Goal: Find specific page/section: Find specific page/section

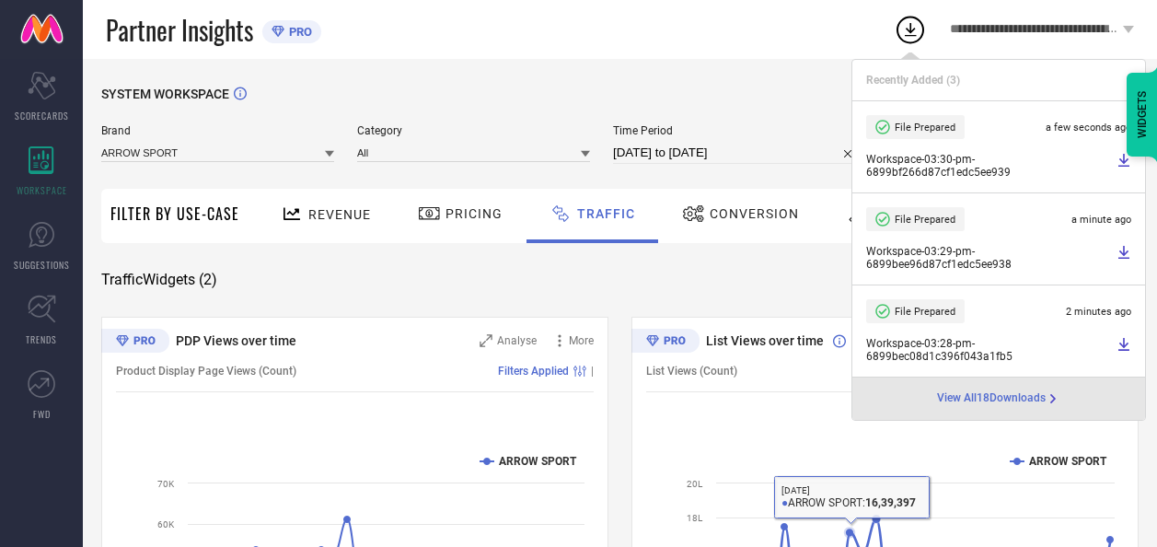
scroll to position [92, 0]
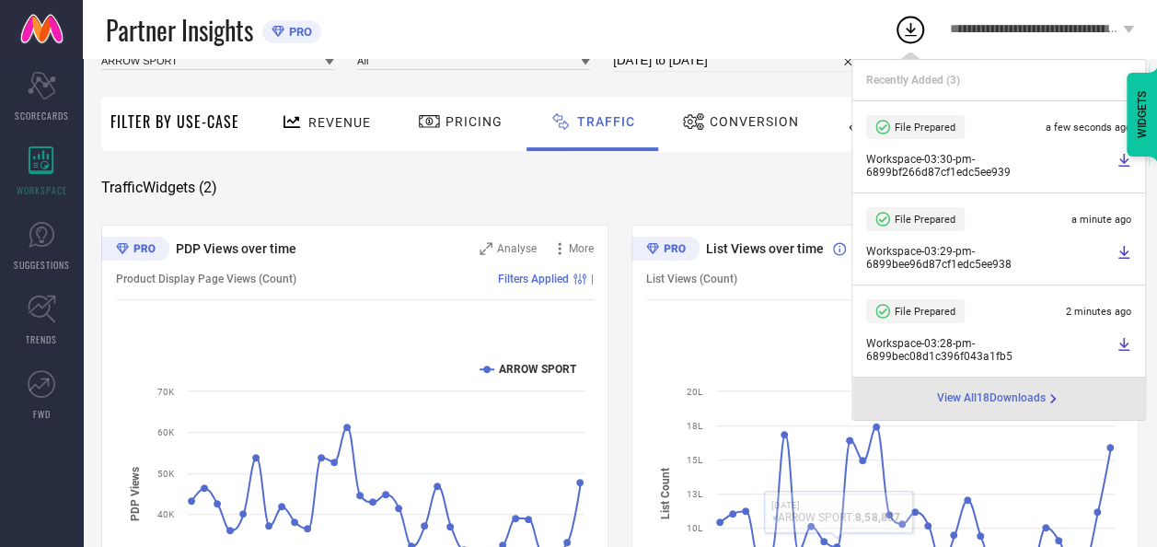
click at [723, 169] on div "SYSTEM WORKSPACE Brand ARROW SPORT Category All Time Period [DATE] to [DATE] Se…" at bounding box center [619, 339] width 1037 height 690
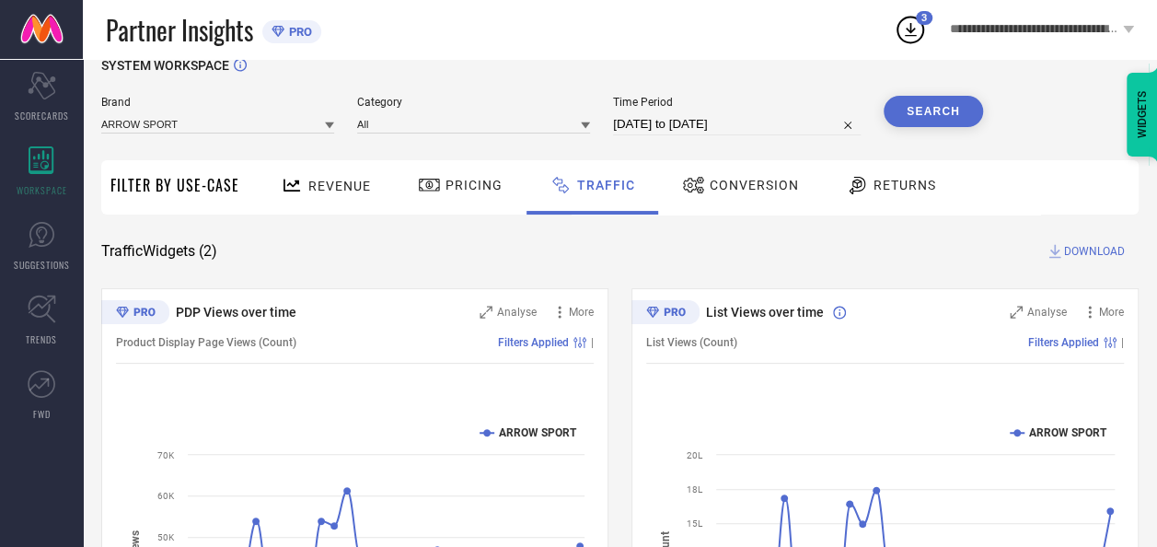
scroll to position [0, 0]
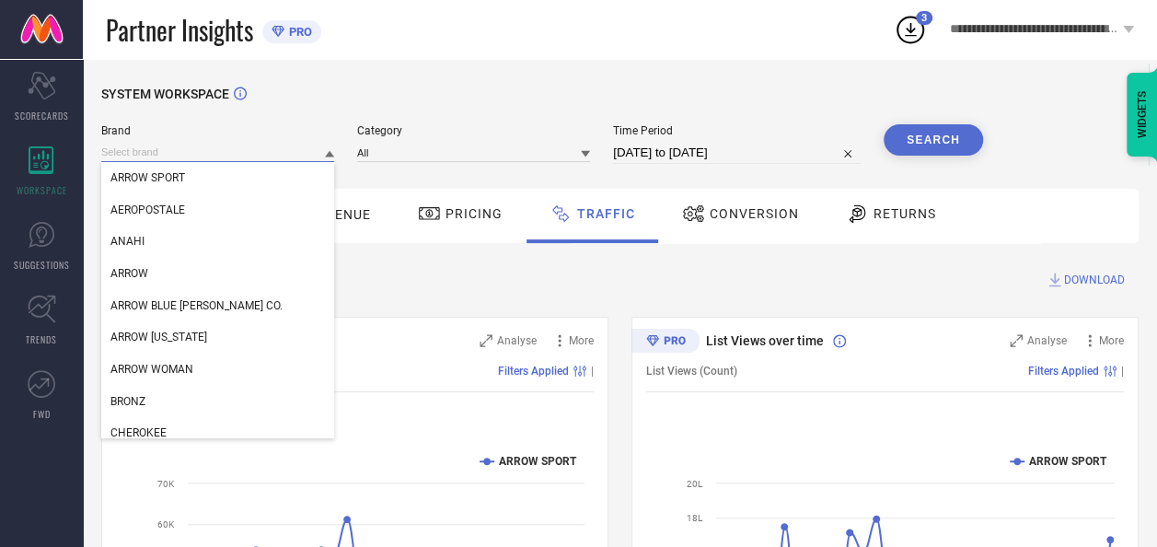
click at [208, 153] on input at bounding box center [217, 152] width 233 height 19
click at [194, 275] on div "ARROW" at bounding box center [217, 273] width 233 height 31
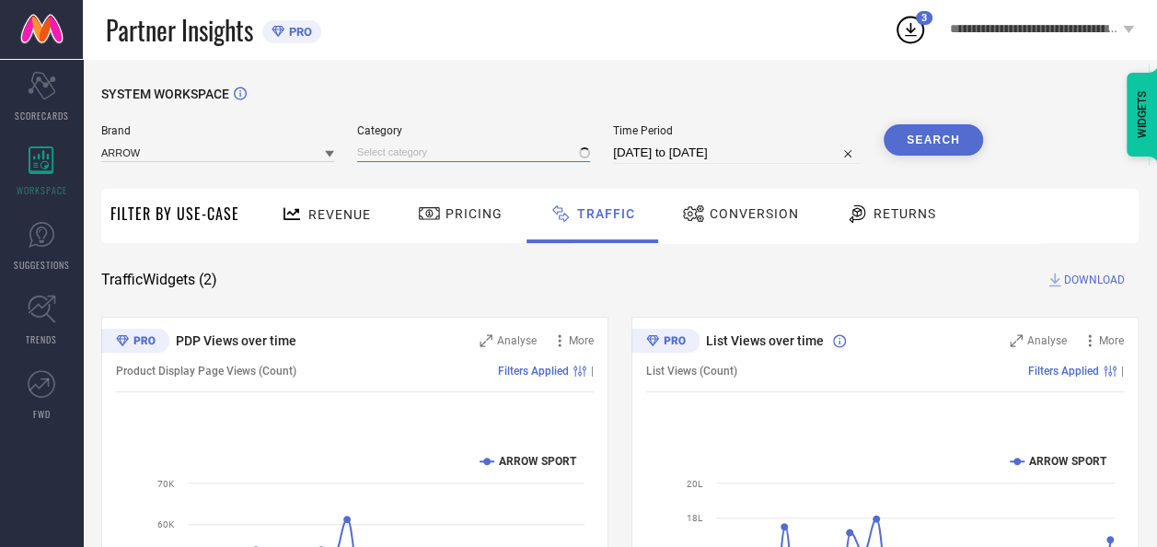
click at [444, 149] on input at bounding box center [473, 152] width 233 height 19
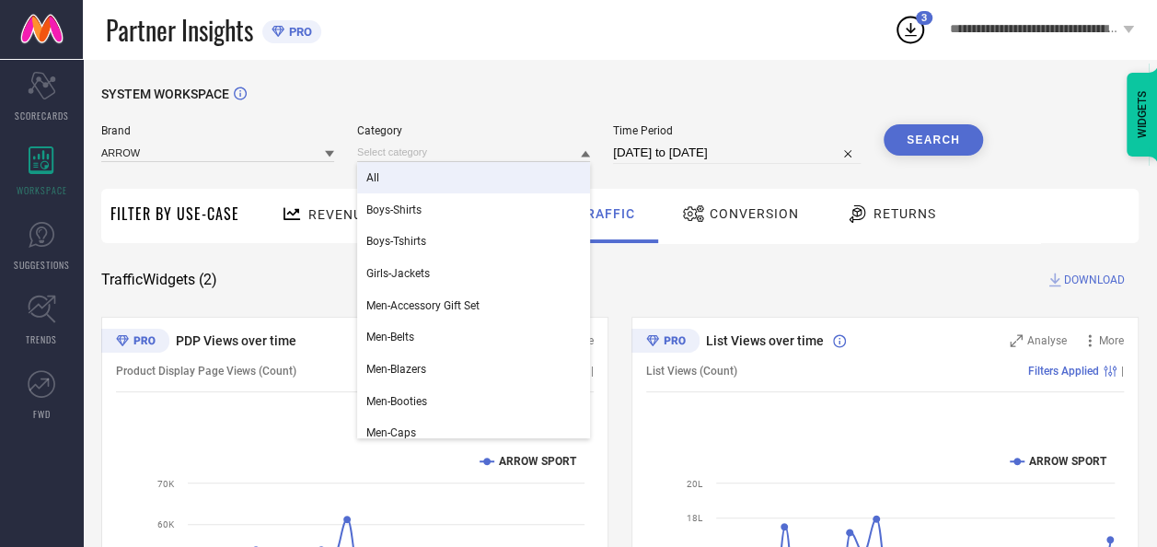
click at [436, 186] on div "All" at bounding box center [473, 177] width 233 height 31
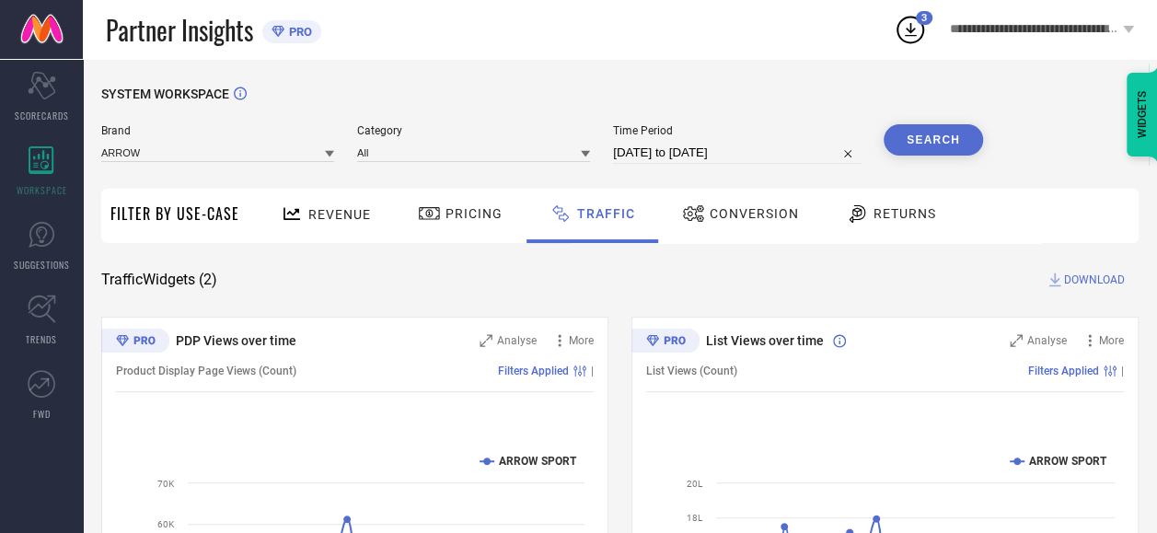
click at [663, 145] on input "[DATE] to [DATE]" at bounding box center [737, 153] width 248 height 22
select select "6"
select select "2025"
select select "7"
select select "2025"
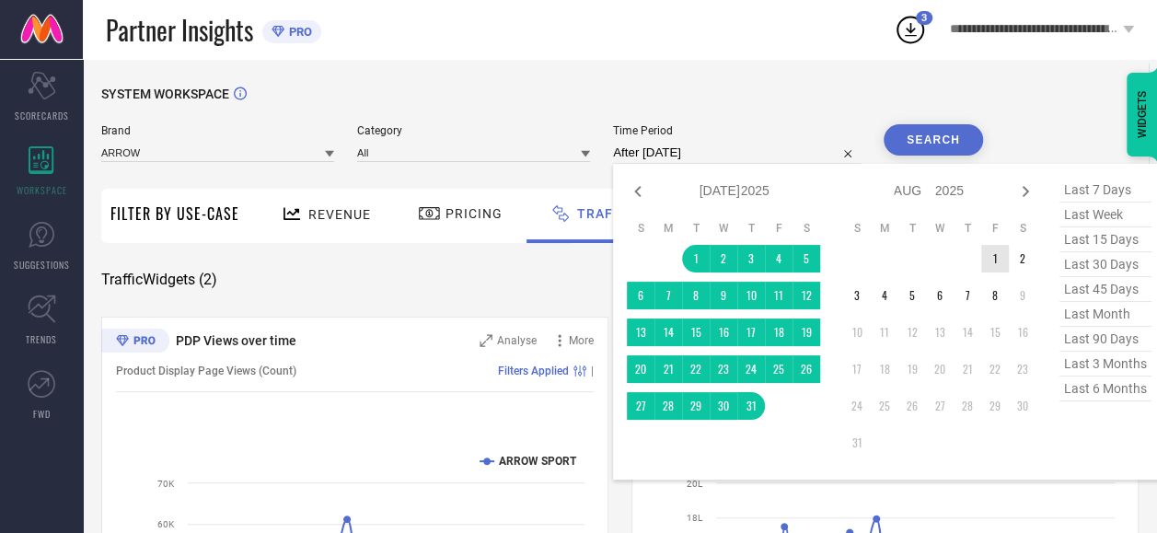
click at [992, 254] on td "1" at bounding box center [995, 259] width 28 height 28
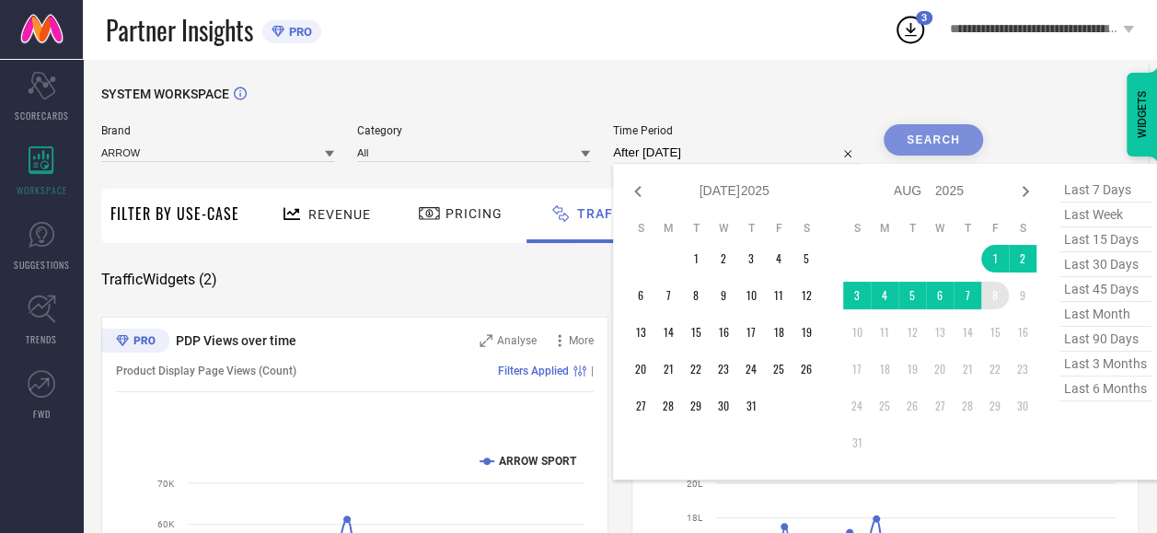
type input "[DATE] to [DATE]"
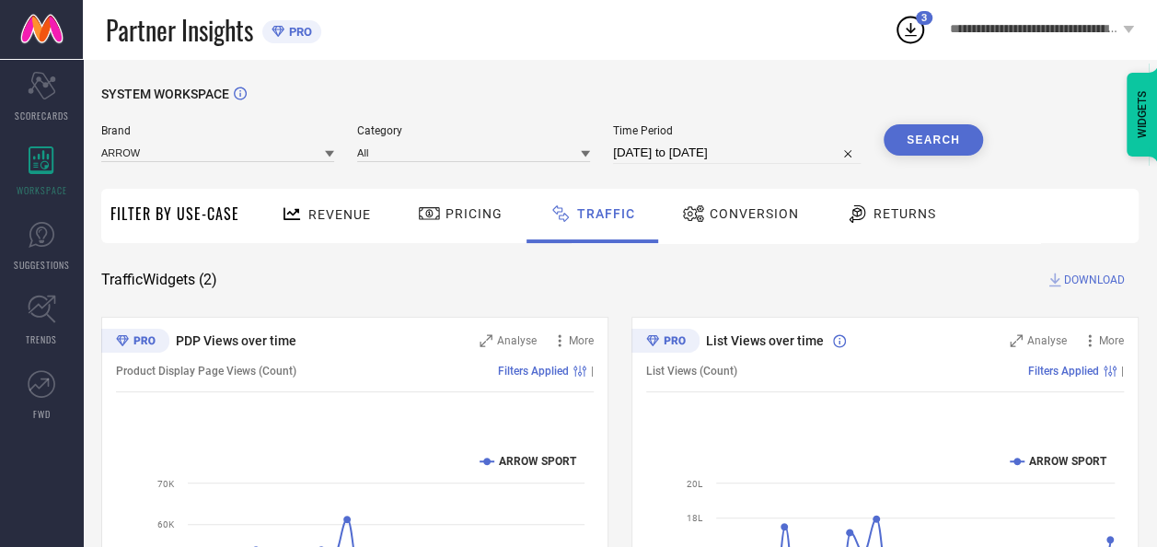
click at [928, 124] on button "Search" at bounding box center [932, 139] width 99 height 31
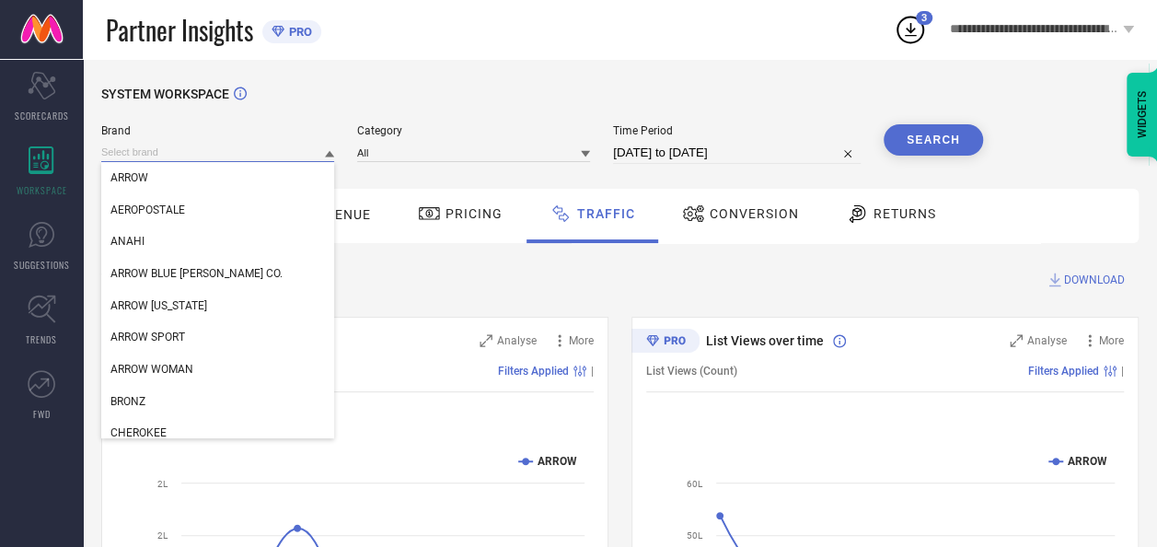
click at [199, 153] on input at bounding box center [217, 152] width 233 height 19
drag, startPoint x: 222, startPoint y: 299, endPoint x: 230, endPoint y: 290, distance: 12.4
click at [222, 299] on div "ARROW [US_STATE]" at bounding box center [217, 305] width 233 height 31
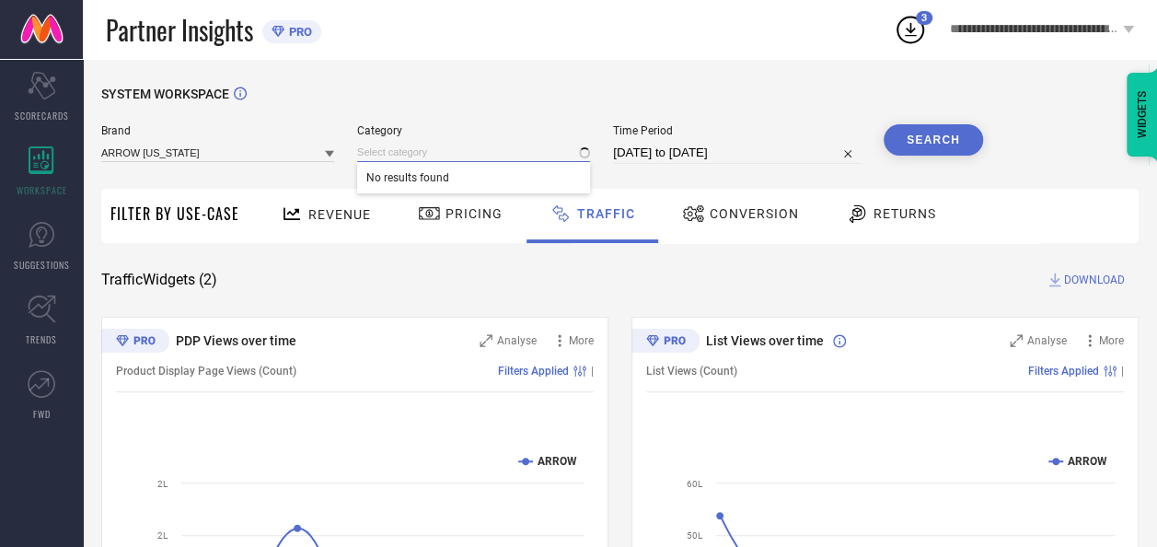
click at [521, 153] on input at bounding box center [473, 152] width 233 height 19
click at [502, 77] on div "SYSTEM WORKSPACE Brand ARROW [US_STATE] Category No results found Time Period […" at bounding box center [620, 431] width 1074 height 745
